Goal: Information Seeking & Learning: Learn about a topic

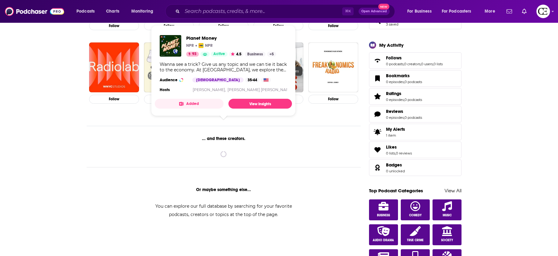
scroll to position [187, 0]
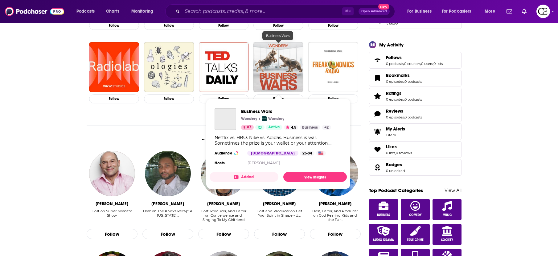
click at [280, 68] on img "Business Wars" at bounding box center [278, 67] width 50 height 50
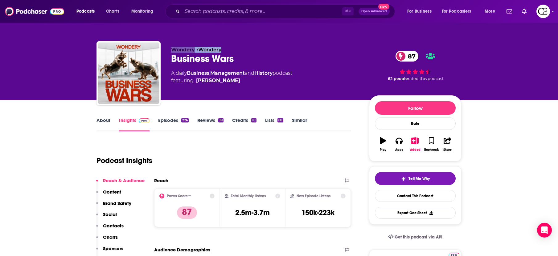
drag, startPoint x: 174, startPoint y: 50, endPoint x: 232, endPoint y: 51, distance: 57.7
click at [232, 51] on p "Wondery • Wondery" at bounding box center [265, 50] width 188 height 6
click at [243, 52] on p "Wondery • Wondery" at bounding box center [265, 50] width 188 height 6
